Goal: Information Seeking & Learning: Find specific fact

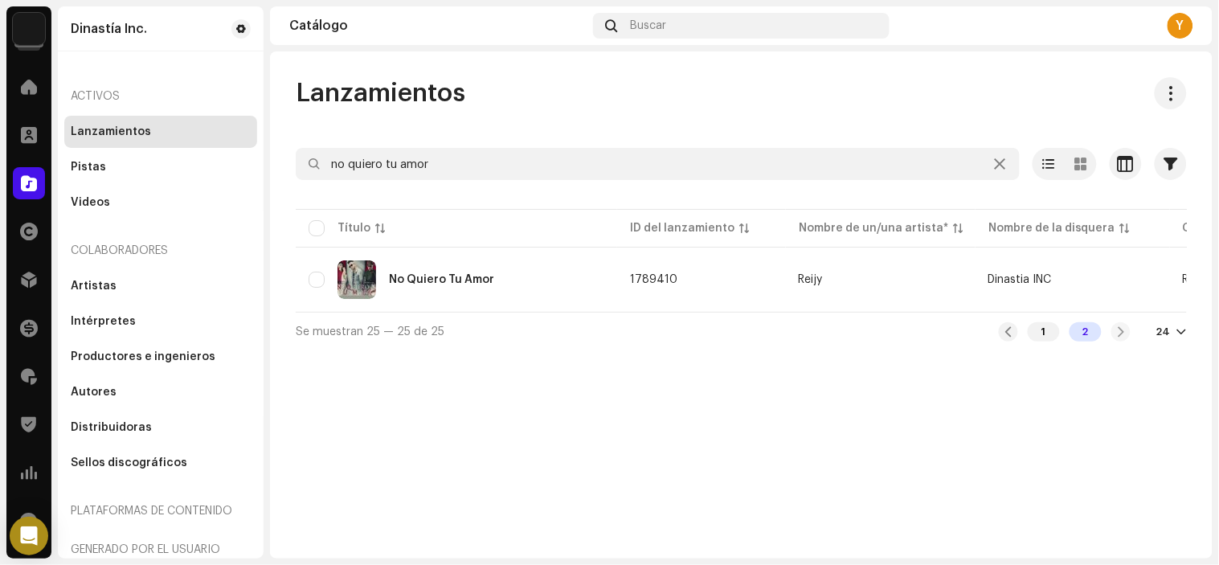
click at [27, 185] on span at bounding box center [29, 183] width 16 height 13
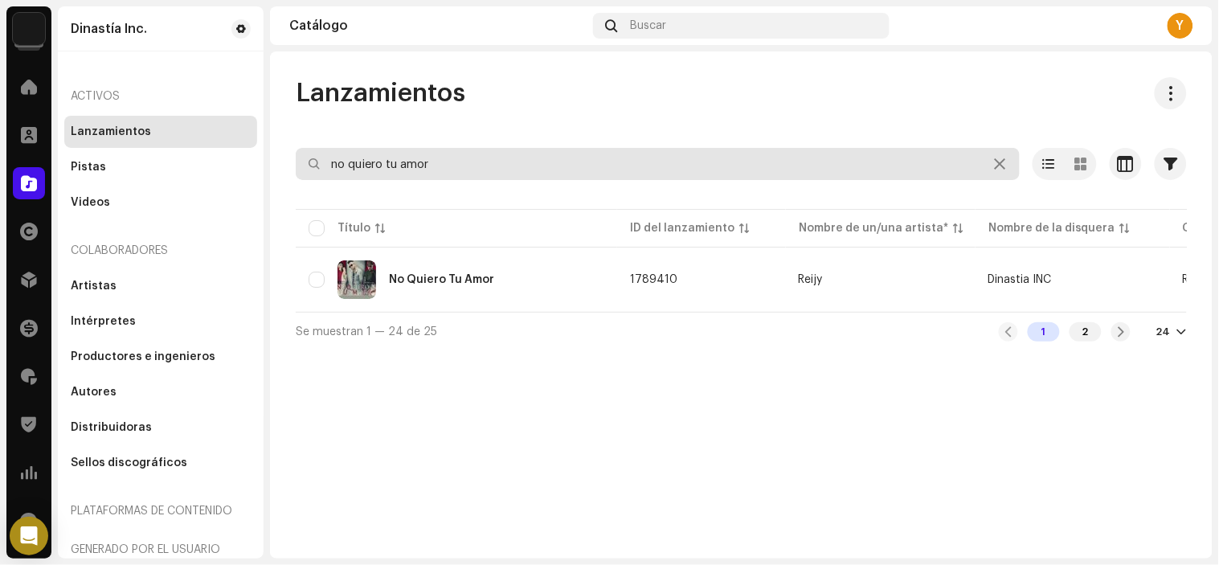
drag, startPoint x: 464, startPoint y: 156, endPoint x: 0, endPoint y: 132, distance: 464.3
click at [0, 132] on div "Dinastía Inc. Inicio Clientes Catálogo Derechos Distribución Financiar Regalías…" at bounding box center [609, 282] width 1219 height 565
type input "a"
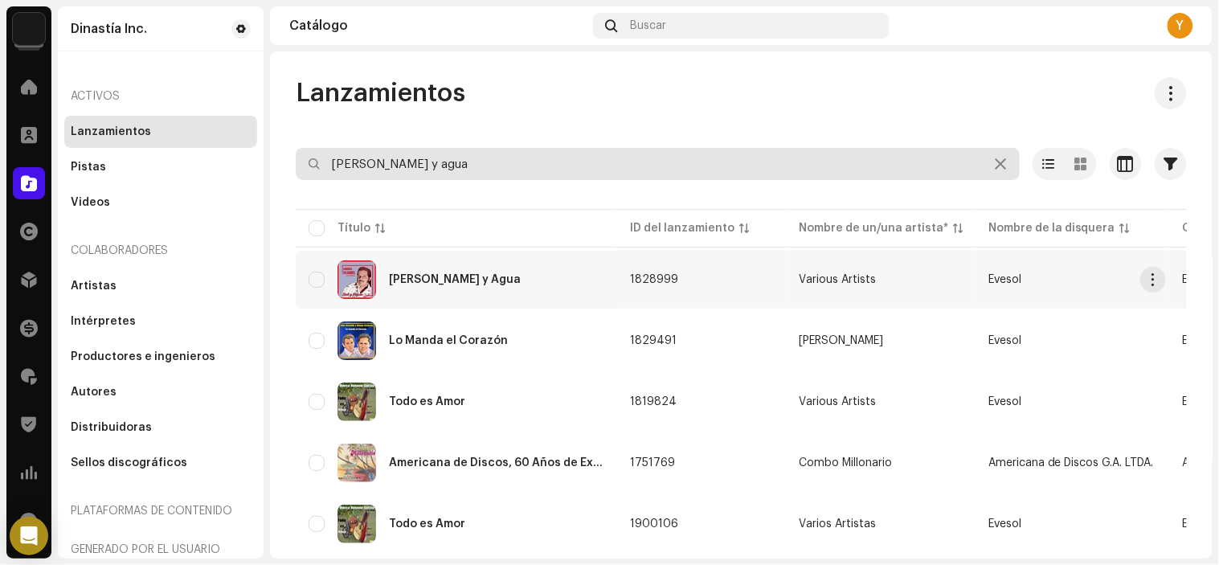
type input "[PERSON_NAME] y agua"
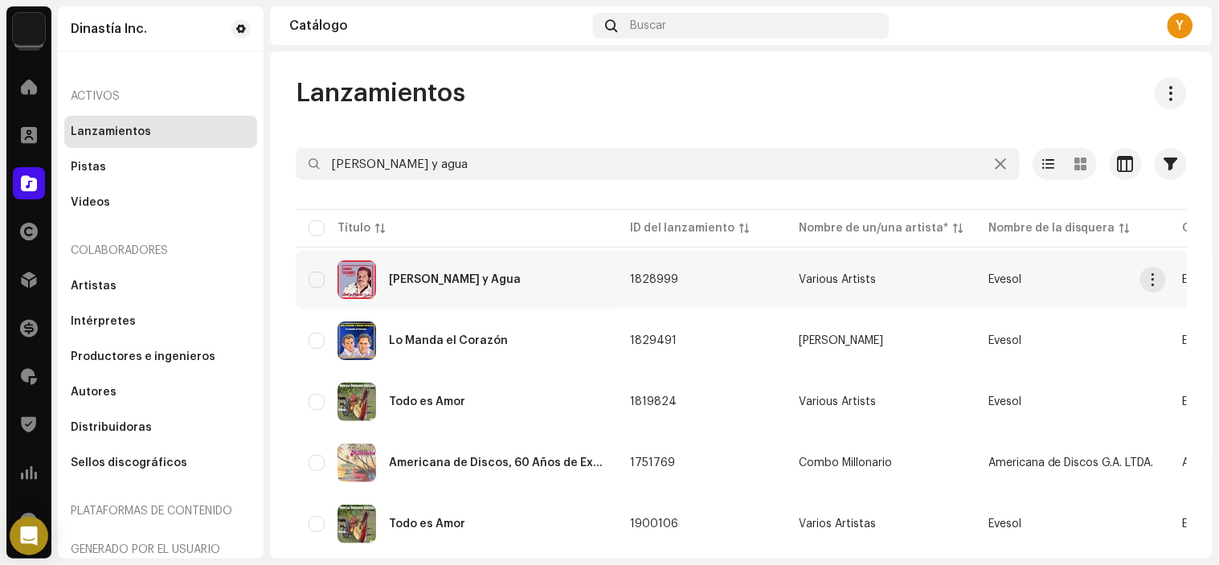
click at [456, 278] on div "[PERSON_NAME] y Agua" at bounding box center [457, 279] width 296 height 39
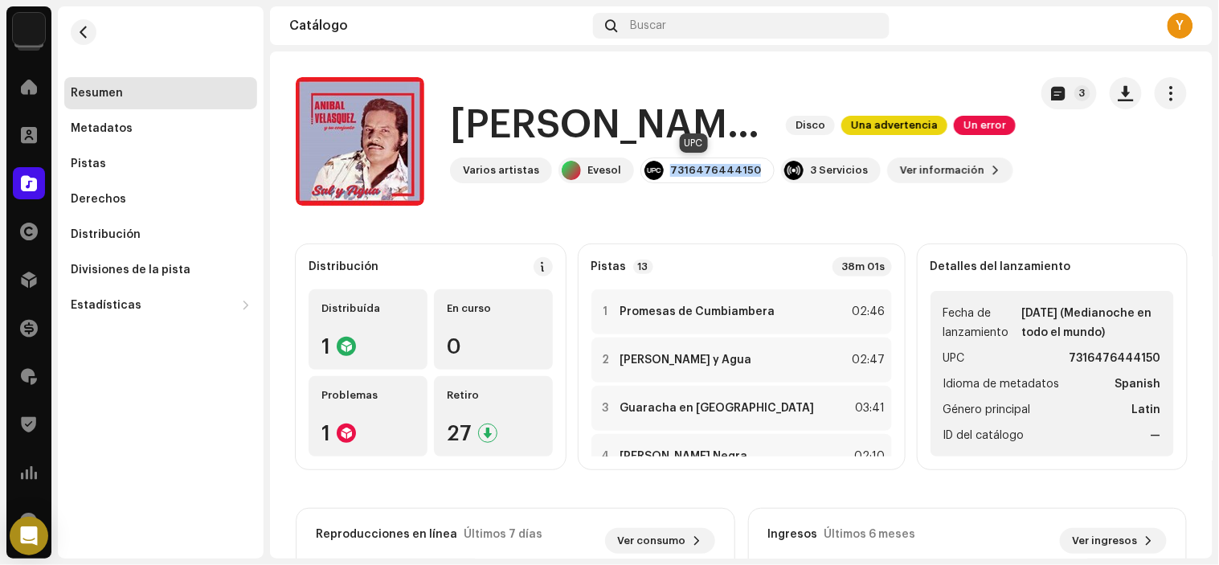
drag, startPoint x: 664, startPoint y: 166, endPoint x: 745, endPoint y: 179, distance: 82.2
click at [745, 179] on div "7316476444150" at bounding box center [707, 171] width 134 height 26
copy div "7316476444150"
